Goal: Task Accomplishment & Management: Manage account settings

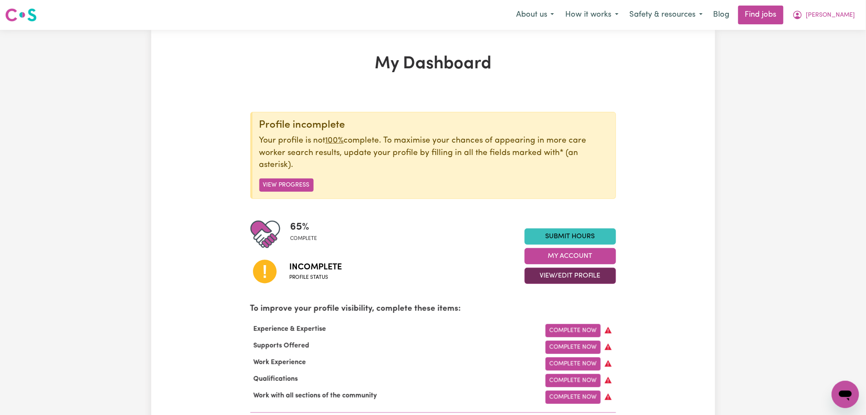
click at [540, 276] on button "View/Edit Profile" at bounding box center [570, 276] width 91 height 16
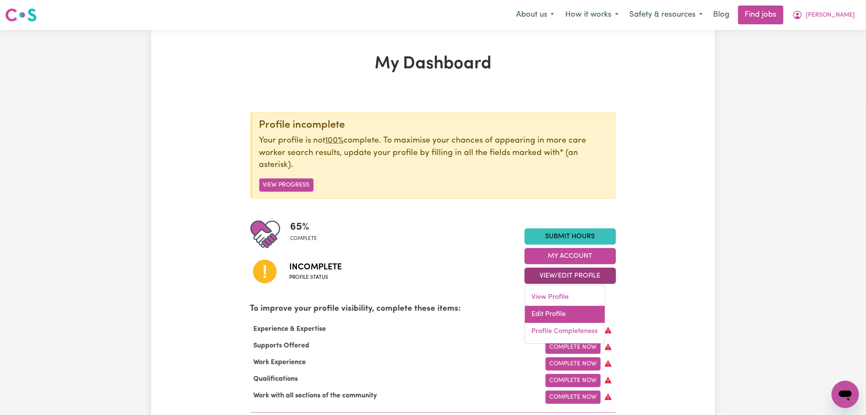
click at [541, 314] on link "Edit Profile" at bounding box center [565, 314] width 80 height 17
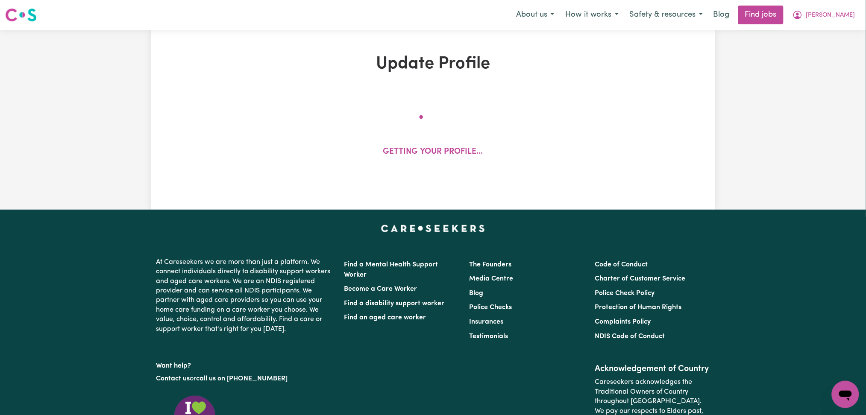
select select "[DEMOGRAPHIC_DATA]"
select select "[DEMOGRAPHIC_DATA] Work Visa"
select select "Studying a healthcare related degree or qualification"
select select "40"
select select "55"
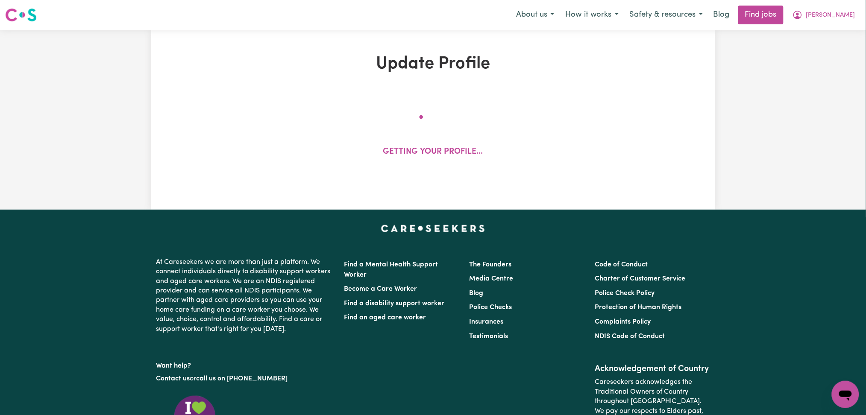
select select "60"
select select "80"
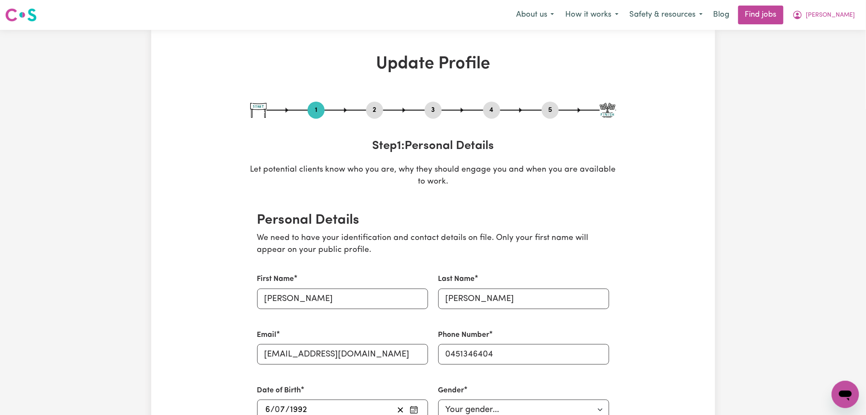
click at [435, 109] on button "3" at bounding box center [433, 110] width 17 height 11
select select "Certificate III (Individual Support)"
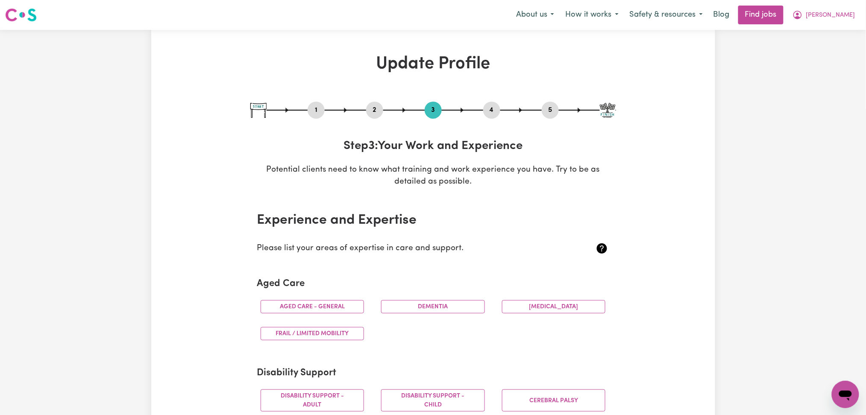
click at [495, 109] on button "4" at bounding box center [491, 110] width 17 height 11
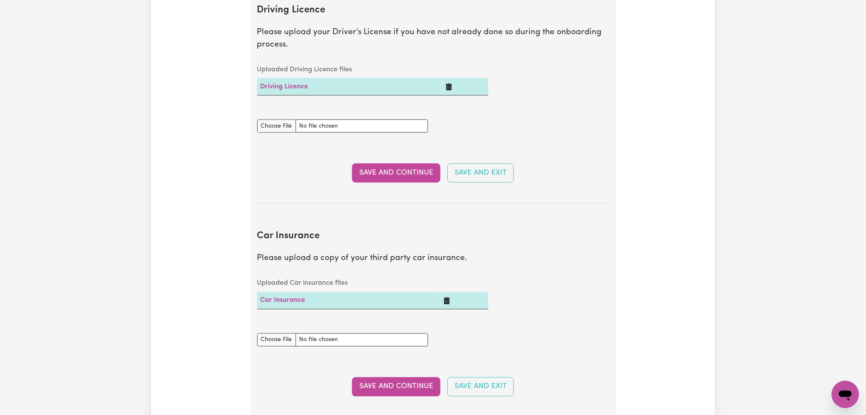
scroll to position [455, 0]
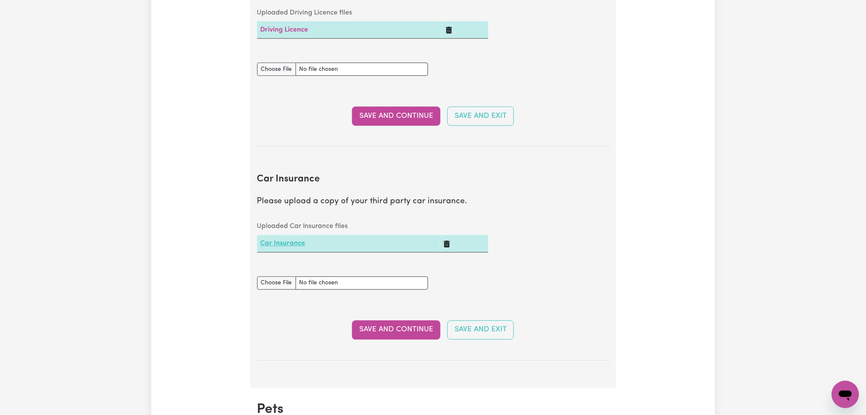
click at [283, 241] on link "Car Insurance" at bounding box center [283, 244] width 45 height 7
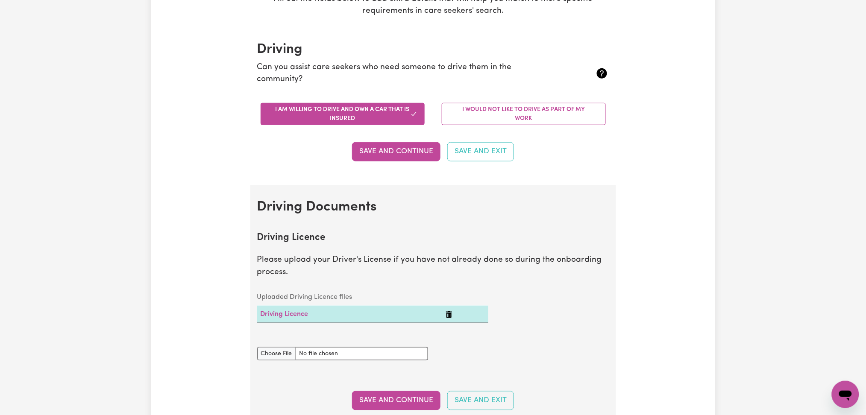
scroll to position [0, 0]
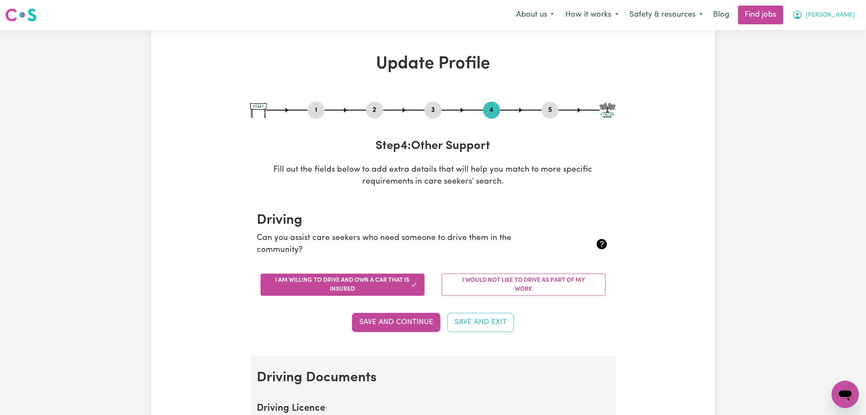
click at [843, 18] on span "[PERSON_NAME]" at bounding box center [830, 15] width 49 height 9
click at [835, 28] on link "My Account" at bounding box center [827, 33] width 68 height 16
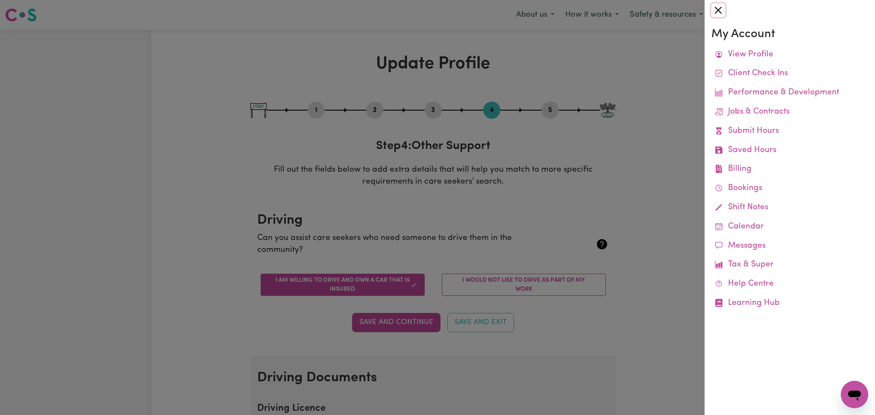
click at [715, 9] on button "Close" at bounding box center [718, 10] width 14 height 14
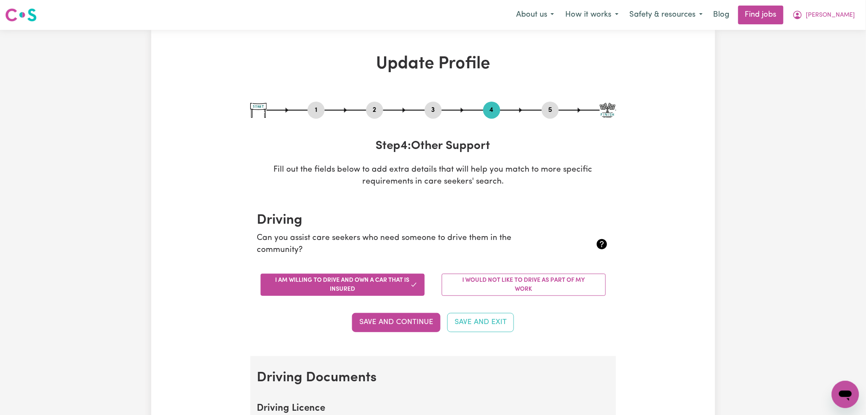
drag, startPoint x: 669, startPoint y: 50, endPoint x: 805, endPoint y: 32, distance: 138.0
click at [823, 19] on span "[PERSON_NAME]" at bounding box center [830, 15] width 49 height 9
click at [817, 35] on link "My Account" at bounding box center [827, 33] width 68 height 16
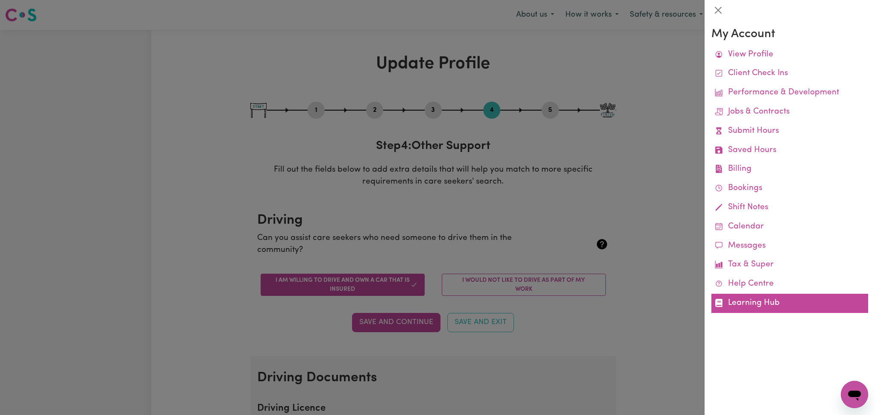
click at [744, 309] on link "Learning Hub" at bounding box center [789, 303] width 157 height 19
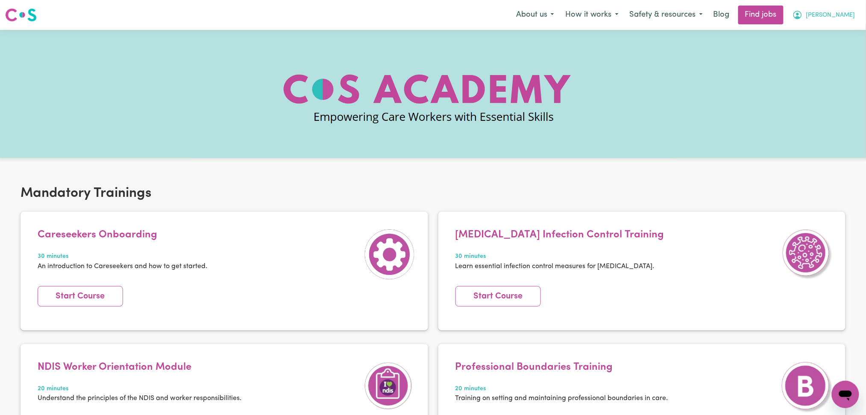
click at [857, 15] on div "Menu About us How it works Safety & resources Blog Find jobs [PERSON_NAME]" at bounding box center [433, 15] width 866 height 20
click at [840, 23] on button "[PERSON_NAME]" at bounding box center [824, 15] width 74 height 18
click at [821, 67] on link "Logout" at bounding box center [827, 65] width 68 height 16
